Goal: Browse casually: Explore the website without a specific task or goal

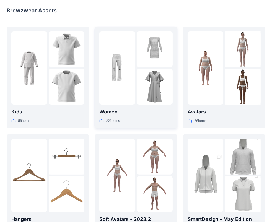
scroll to position [1, 0]
click at [141, 83] on img at bounding box center [155, 87] width 36 height 36
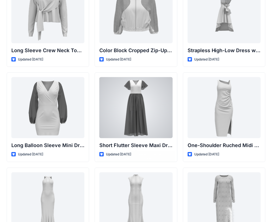
scroll to position [145, 0]
click at [140, 111] on div at bounding box center [135, 107] width 73 height 61
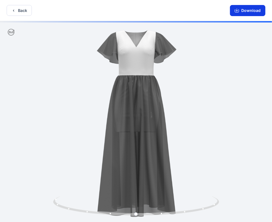
click at [239, 11] on icon "button" at bounding box center [237, 10] width 4 height 4
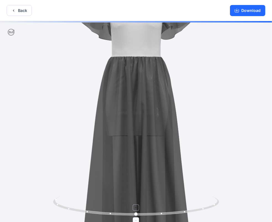
drag, startPoint x: 137, startPoint y: 210, endPoint x: 154, endPoint y: 212, distance: 17.0
click at [154, 212] on icon at bounding box center [137, 206] width 168 height 21
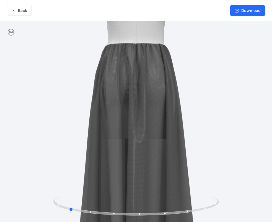
drag, startPoint x: 136, startPoint y: 212, endPoint x: 235, endPoint y: 198, distance: 99.9
click at [235, 198] on div at bounding box center [136, 122] width 272 height 202
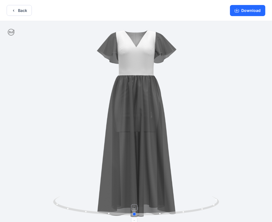
drag, startPoint x: 140, startPoint y: 213, endPoint x: 206, endPoint y: 205, distance: 66.1
click at [206, 205] on icon at bounding box center [137, 206] width 168 height 21
